Goal: Information Seeking & Learning: Learn about a topic

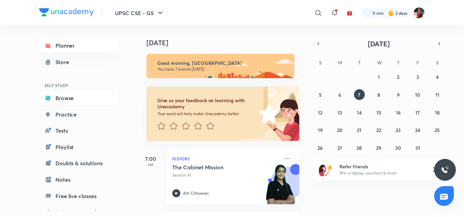
scroll to position [75, 0]
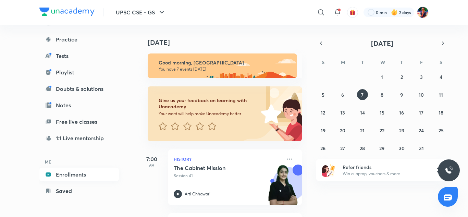
click at [77, 176] on link "Enrollments" at bounding box center [78, 174] width 79 height 14
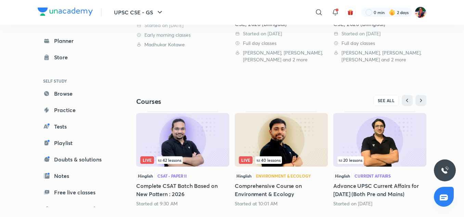
scroll to position [263, 0]
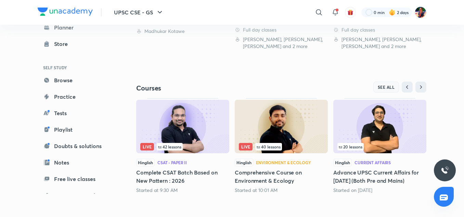
click at [388, 87] on span "SEE ALL" at bounding box center [386, 87] width 17 height 5
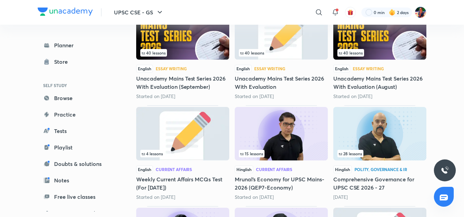
scroll to position [531, 0]
click at [73, 98] on link "Browse" at bounding box center [77, 98] width 79 height 14
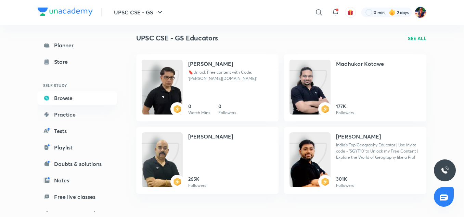
scroll to position [692, 0]
click at [177, 154] on img at bounding box center [162, 166] width 41 height 55
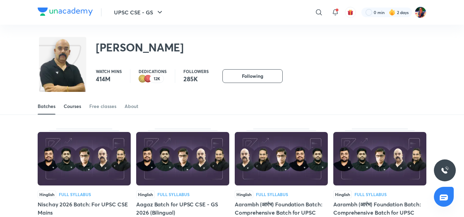
click at [77, 102] on link "Courses" at bounding box center [72, 106] width 17 height 16
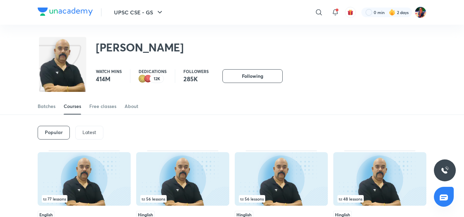
click at [89, 129] on p "Latest" at bounding box center [89, 131] width 14 height 5
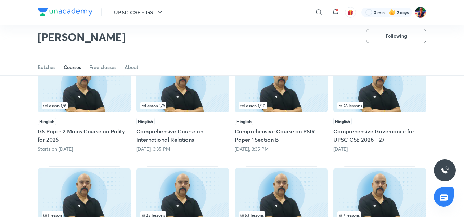
scroll to position [69, 0]
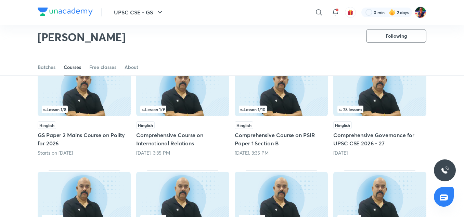
click at [190, 99] on img at bounding box center [182, 89] width 93 height 53
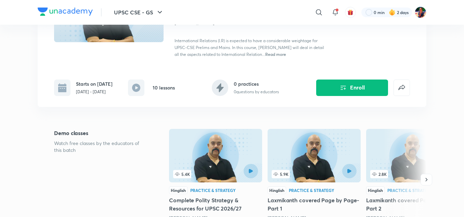
scroll to position [93, 0]
click at [348, 88] on button "Enroll" at bounding box center [352, 87] width 72 height 16
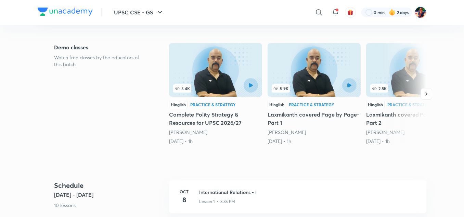
scroll to position [0, 0]
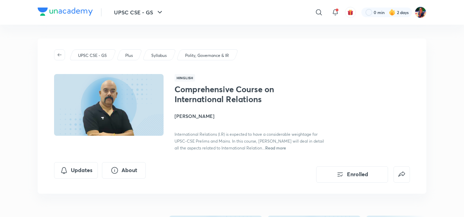
scroll to position [69, 0]
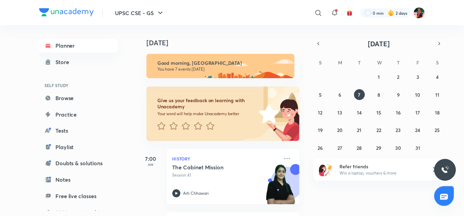
scroll to position [75, 0]
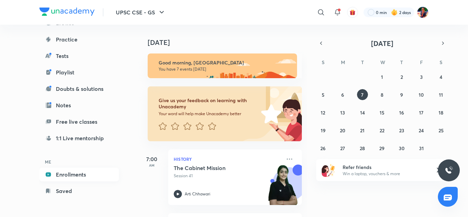
click at [68, 173] on link "Enrollments" at bounding box center [78, 174] width 79 height 14
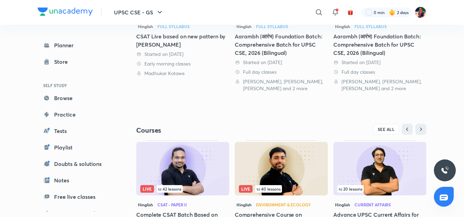
scroll to position [221, 0]
click at [383, 126] on button "SEE ALL" at bounding box center [386, 128] width 26 height 11
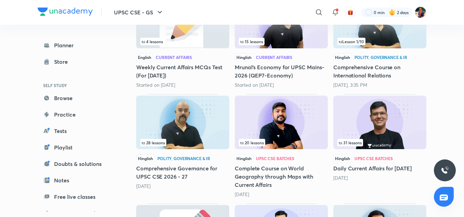
scroll to position [643, 0]
click at [211, 124] on img at bounding box center [182, 121] width 93 height 53
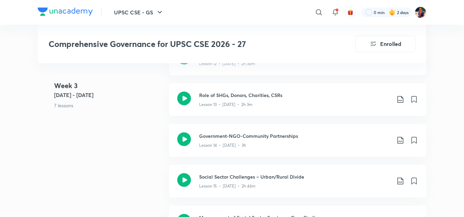
scroll to position [951, 0]
click at [455, 64] on div "UPSC CSE - GS ​ 0 min 2 days Comprehensive Governance for UPSC CSE 2026 - 27 En…" at bounding box center [232, 136] width 464 height 2174
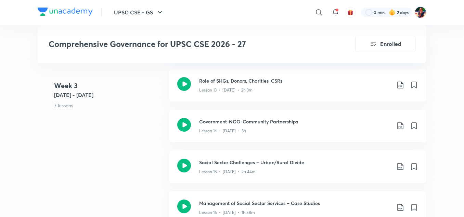
scroll to position [965, 0]
click at [184, 82] on icon at bounding box center [184, 84] width 14 height 14
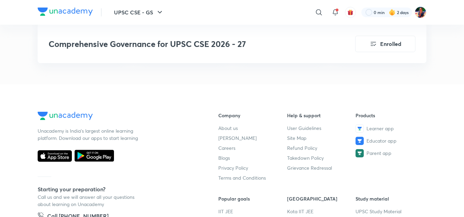
scroll to position [1958, 0]
